Goal: Task Accomplishment & Management: Manage account settings

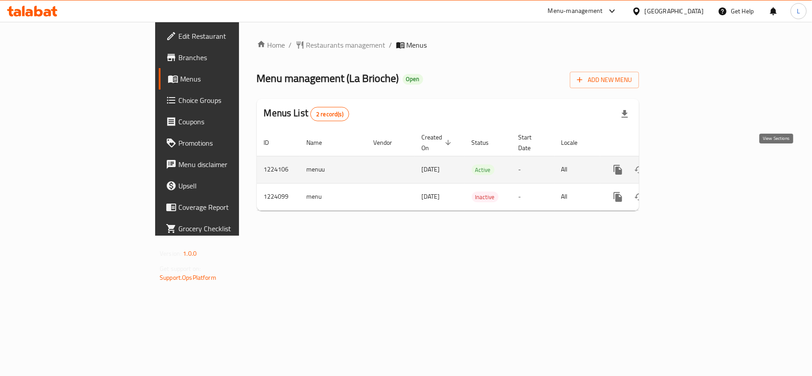
click at [687, 164] on icon "enhanced table" at bounding box center [682, 169] width 11 height 11
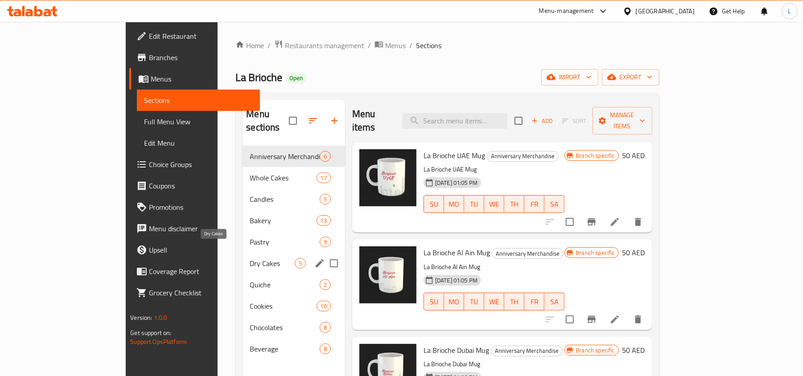
click at [250, 258] on span "Dry Cakes" at bounding box center [272, 263] width 45 height 11
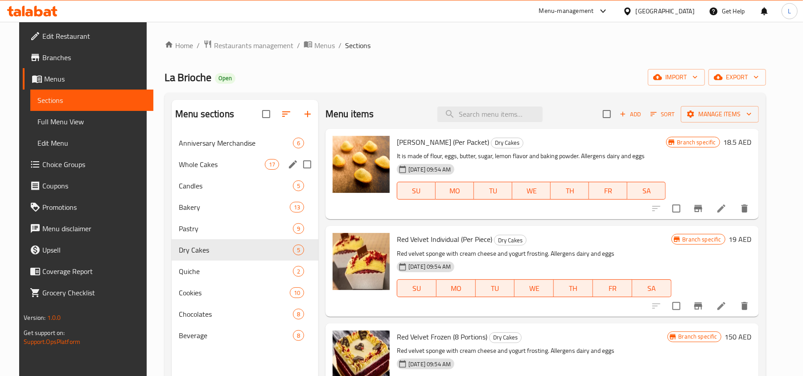
click at [218, 157] on div "Whole Cakes 17" at bounding box center [245, 164] width 147 height 21
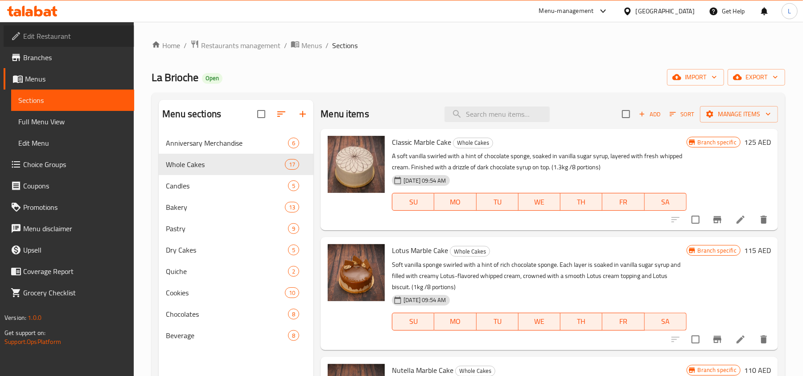
click at [53, 40] on span "Edit Restaurant" at bounding box center [75, 36] width 104 height 11
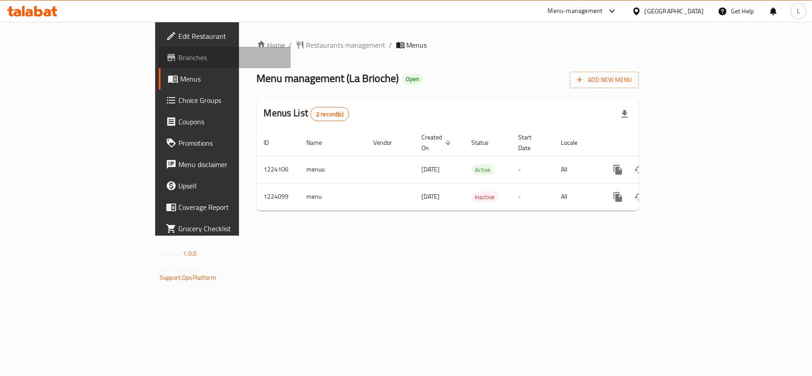
click at [159, 65] on link "Branches" at bounding box center [225, 57] width 132 height 21
click at [306, 47] on span "Restaurants management" at bounding box center [345, 45] width 79 height 11
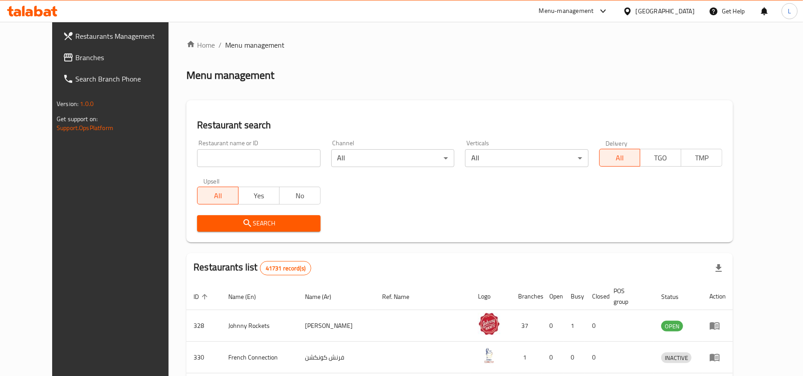
click at [648, 8] on div "[GEOGRAPHIC_DATA]" at bounding box center [665, 11] width 59 height 10
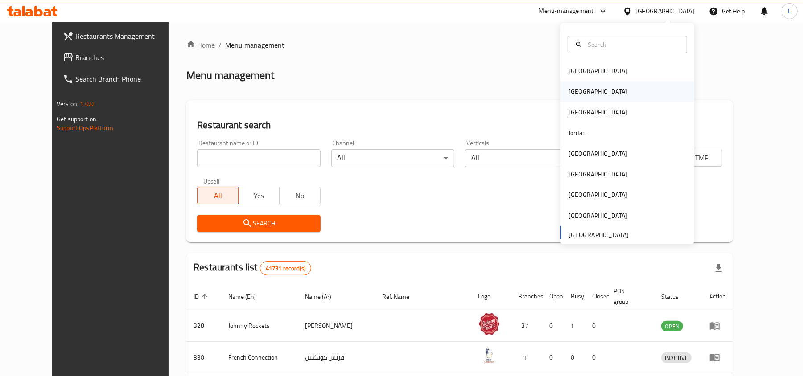
click at [568, 93] on div "Egypt" at bounding box center [597, 91] width 59 height 10
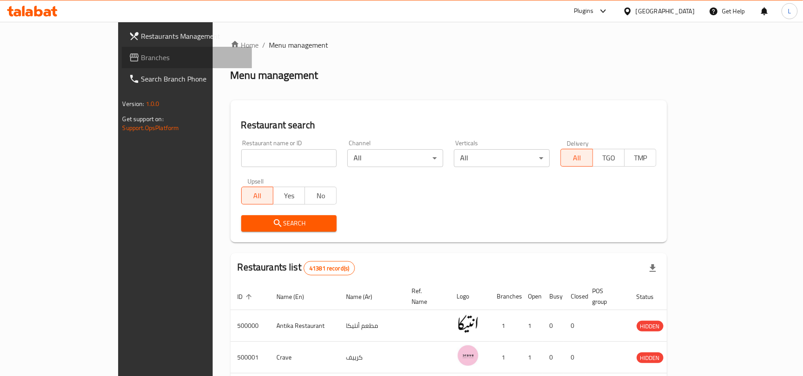
click at [141, 62] on span "Branches" at bounding box center [193, 57] width 104 height 11
